Goal: Information Seeking & Learning: Find specific fact

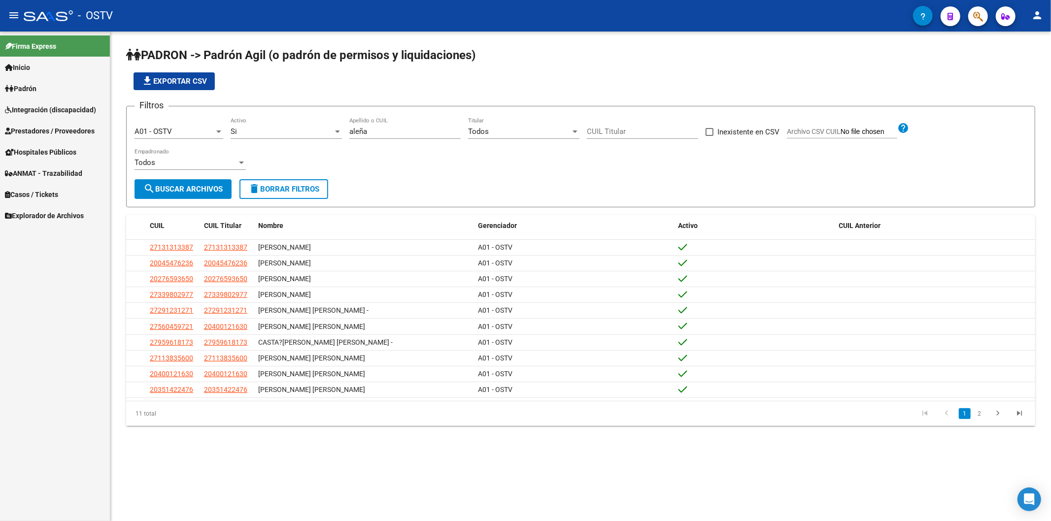
drag, startPoint x: 378, startPoint y: 138, endPoint x: 373, endPoint y: 136, distance: 5.1
click at [373, 136] on div "[PERSON_NAME] Apellido o CUIL" at bounding box center [404, 128] width 111 height 21
drag, startPoint x: 373, startPoint y: 133, endPoint x: 284, endPoint y: 122, distance: 89.5
click at [306, 134] on div "Filtros A01 - OSTV Seleccionar Gerenciador Si Activo [PERSON_NAME] Apellido o C…" at bounding box center [580, 146] width 892 height 65
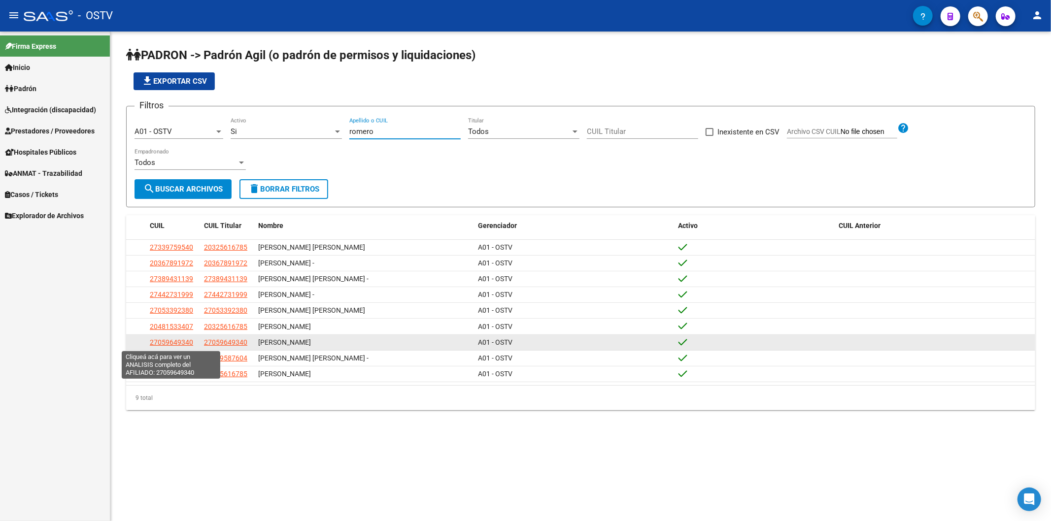
type input "romero"
click at [161, 340] on span "27059649340" at bounding box center [171, 342] width 43 height 8
type textarea "27059649340"
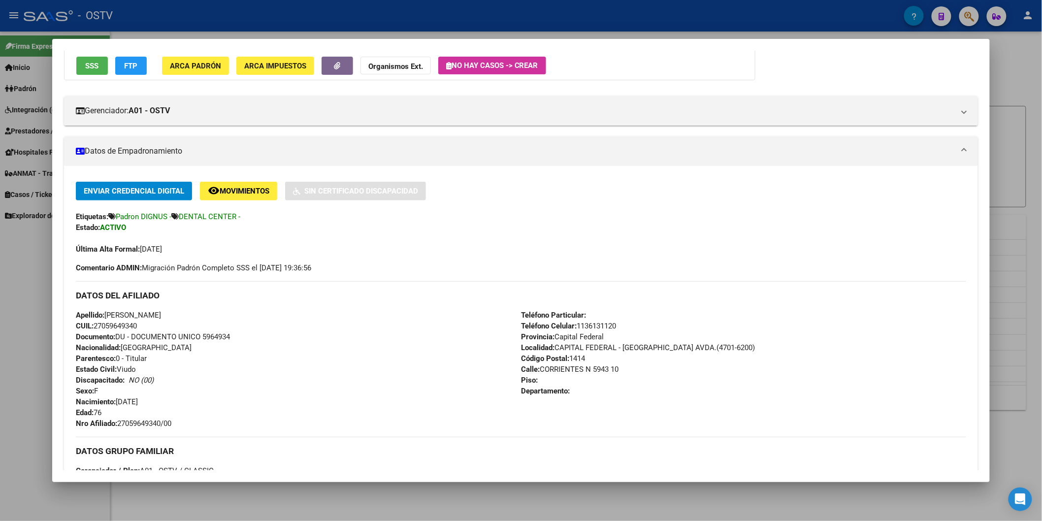
scroll to position [219, 0]
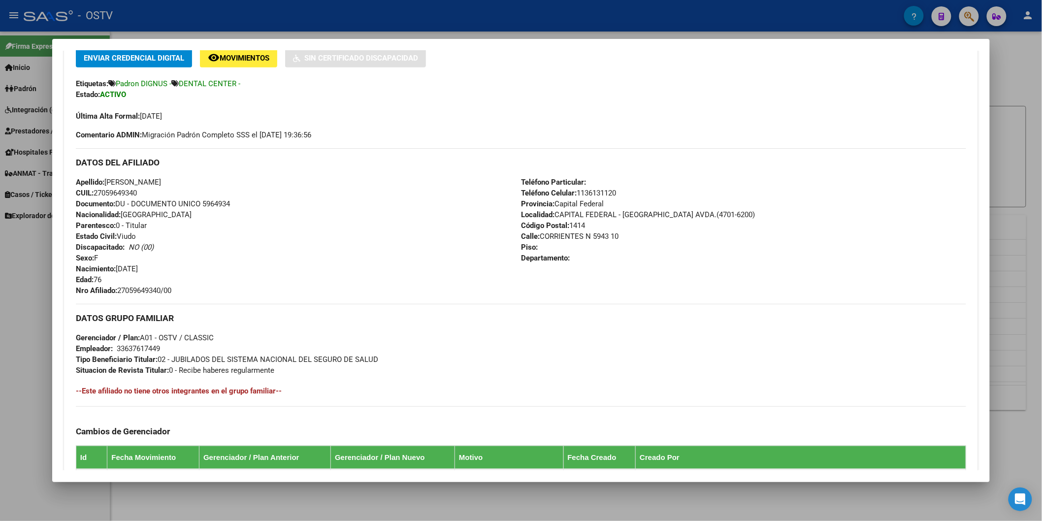
click at [291, 28] on div at bounding box center [521, 260] width 1042 height 521
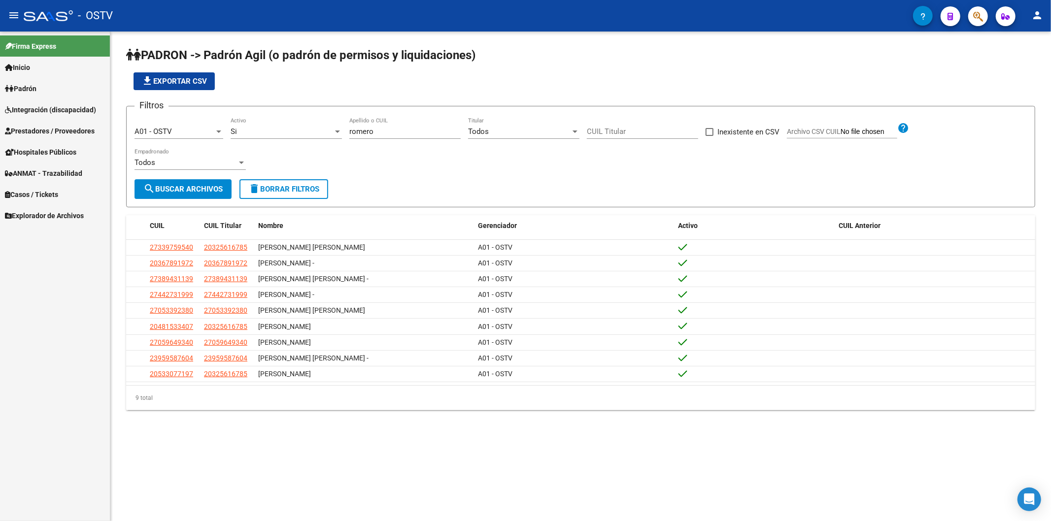
drag, startPoint x: 393, startPoint y: 135, endPoint x: 295, endPoint y: 135, distance: 98.5
click at [295, 135] on div "Filtros A01 - OSTV Seleccionar Gerenciador Si Activo [PERSON_NAME] Apellido o C…" at bounding box center [580, 146] width 892 height 65
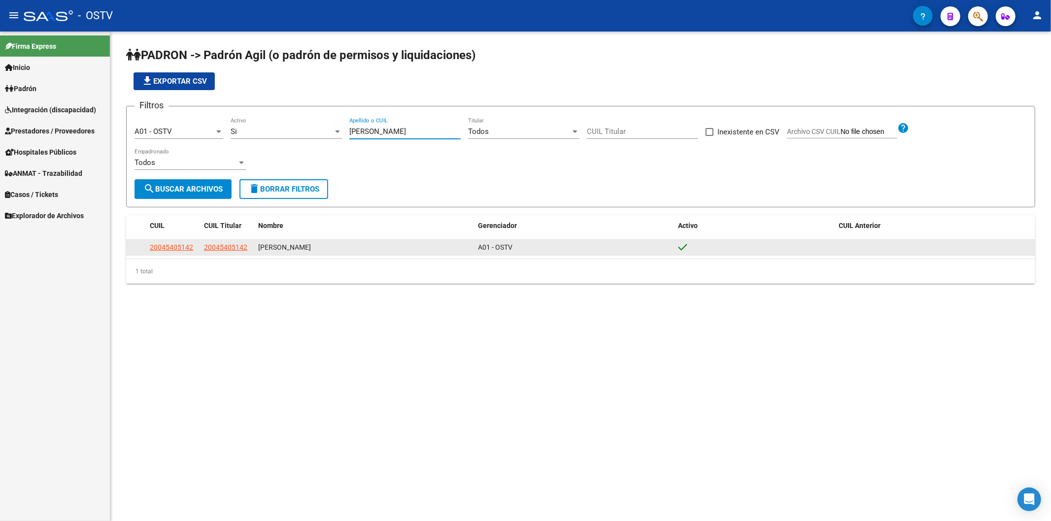
type input "[PERSON_NAME]"
click at [170, 246] on span "20045405142" at bounding box center [171, 247] width 43 height 8
type textarea "20045405142"
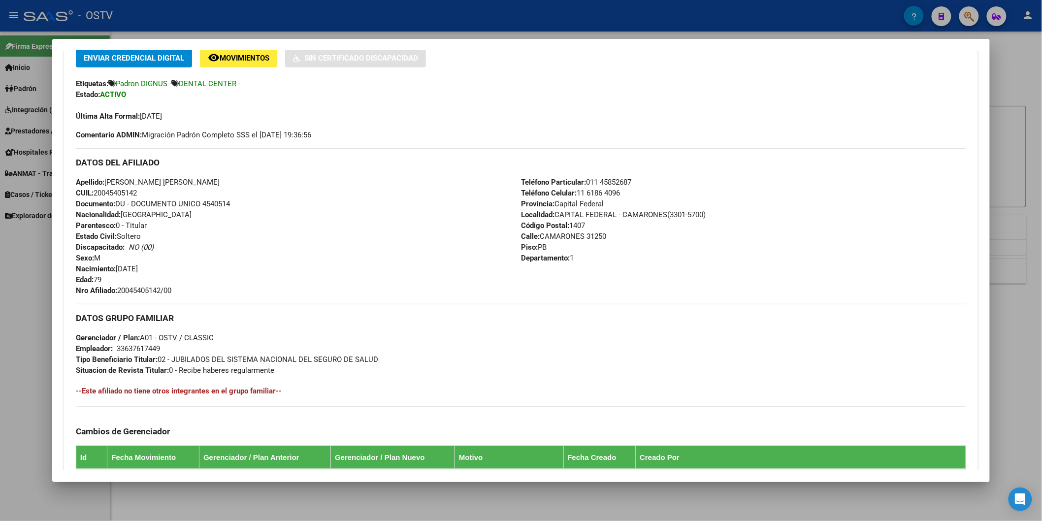
click at [207, 203] on span "Documento: DU - DOCUMENTO UNICO 4540514" at bounding box center [153, 204] width 154 height 9
copy span "4540514"
click at [146, 288] on span "Nro Afiliado: 20045405142/00" at bounding box center [124, 290] width 96 height 9
click at [145, 288] on span "Nro Afiliado: 20045405142/00" at bounding box center [124, 290] width 96 height 9
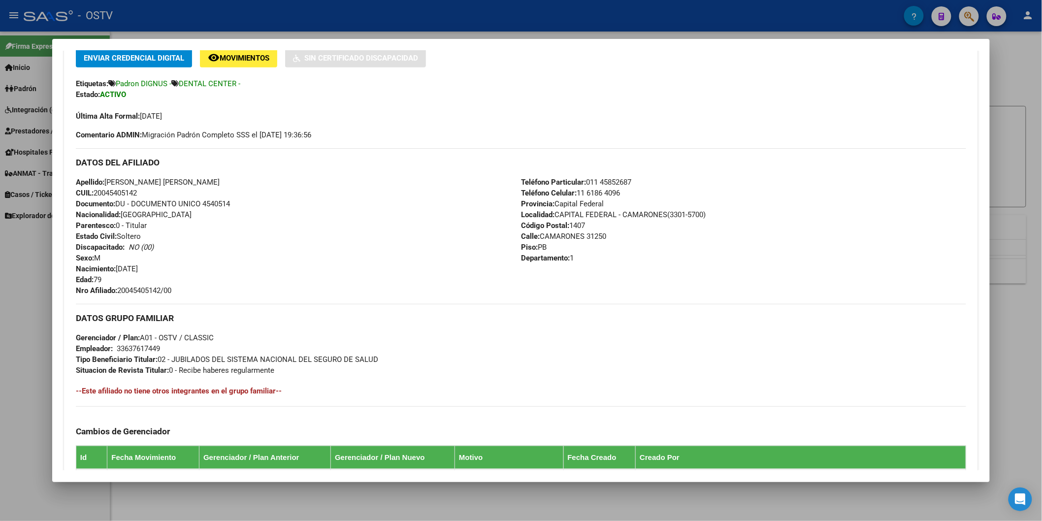
copy span "20045405142"
